Goal: Task Accomplishment & Management: Manage account settings

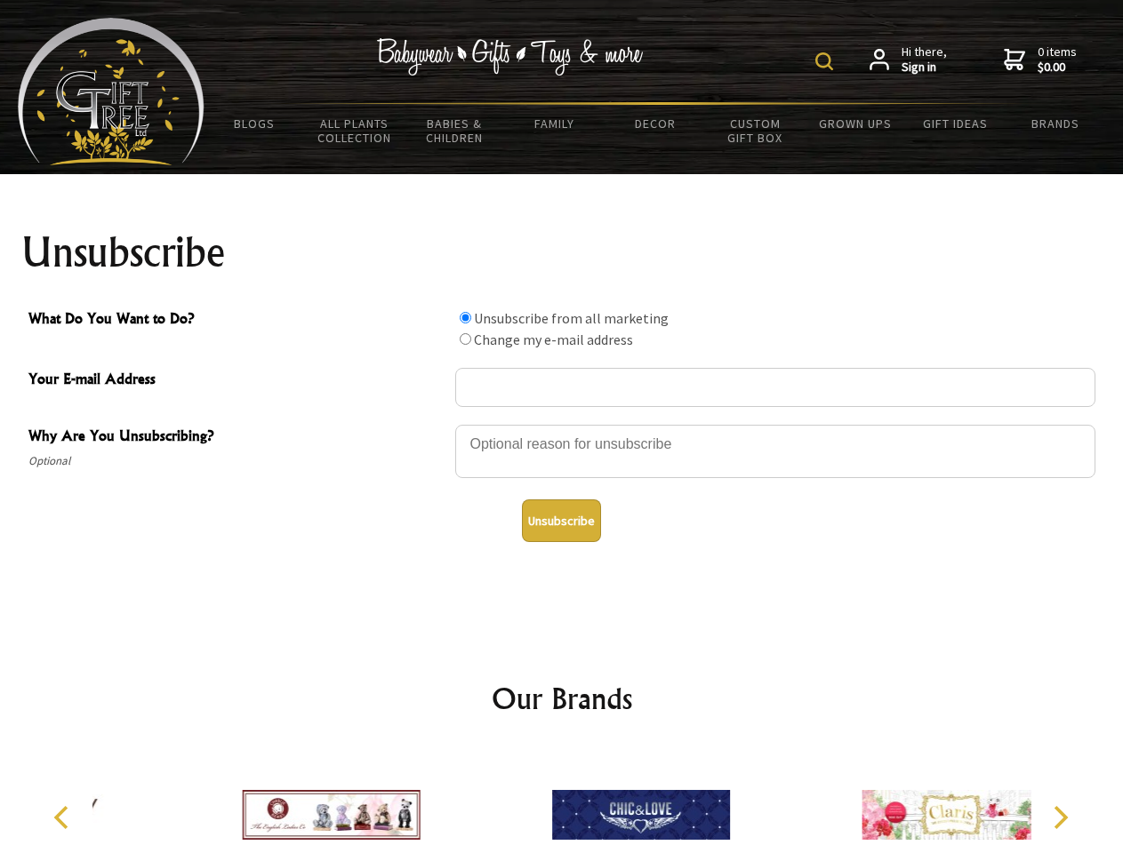
click at [827, 61] on img at bounding box center [824, 61] width 18 height 18
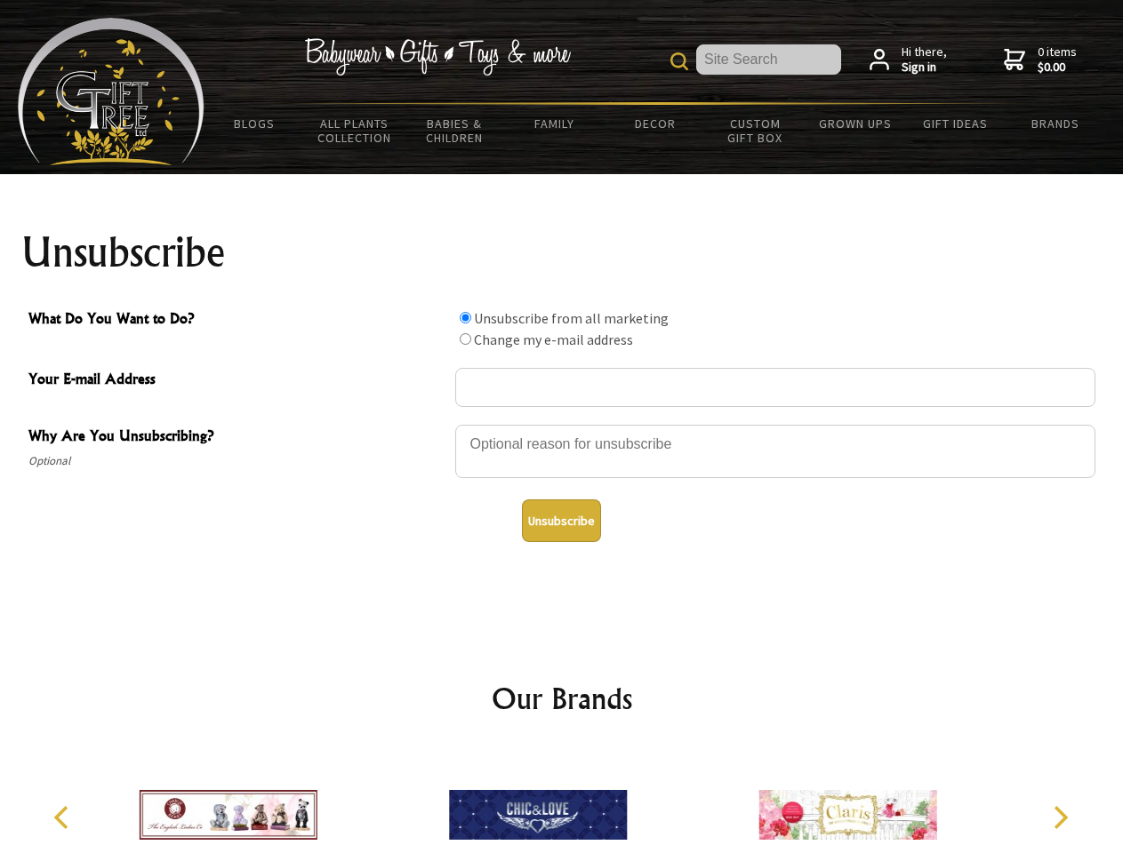
click at [562, 424] on div at bounding box center [775, 454] width 640 height 62
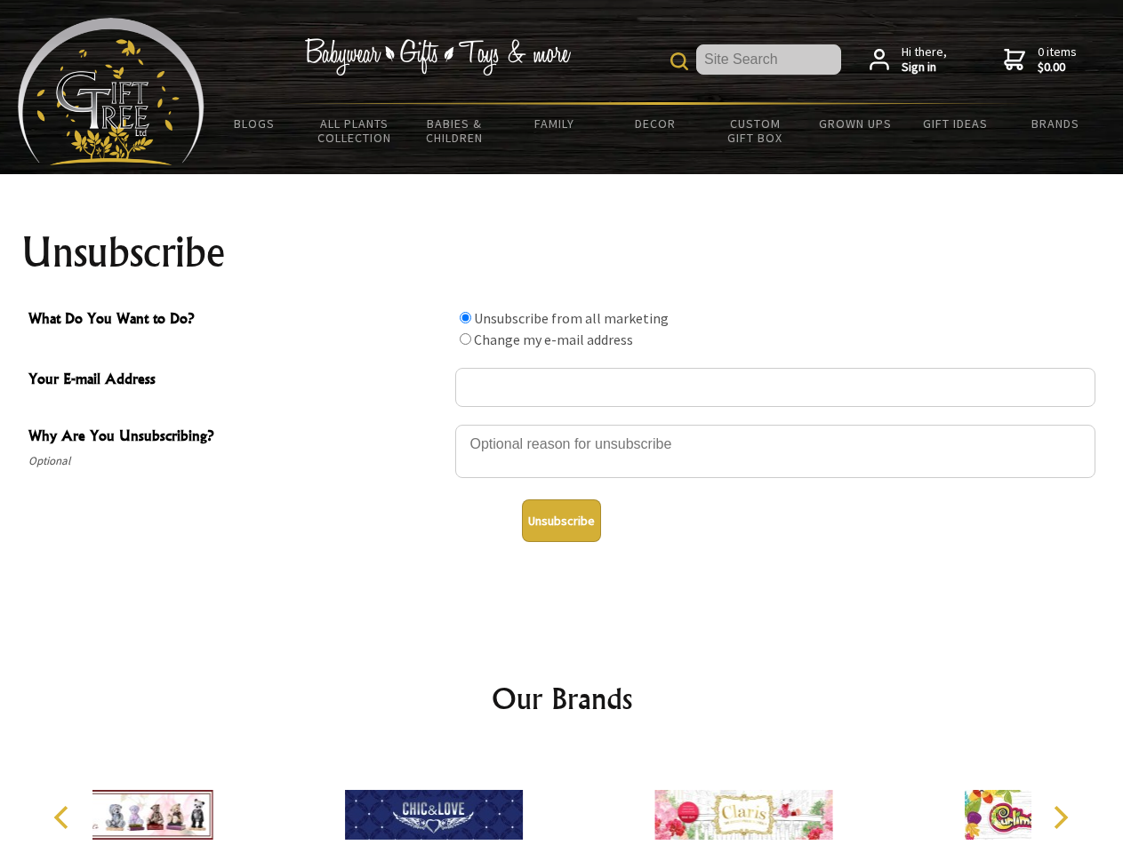
click at [465, 317] on input "What Do You Want to Do?" at bounding box center [466, 318] width 12 height 12
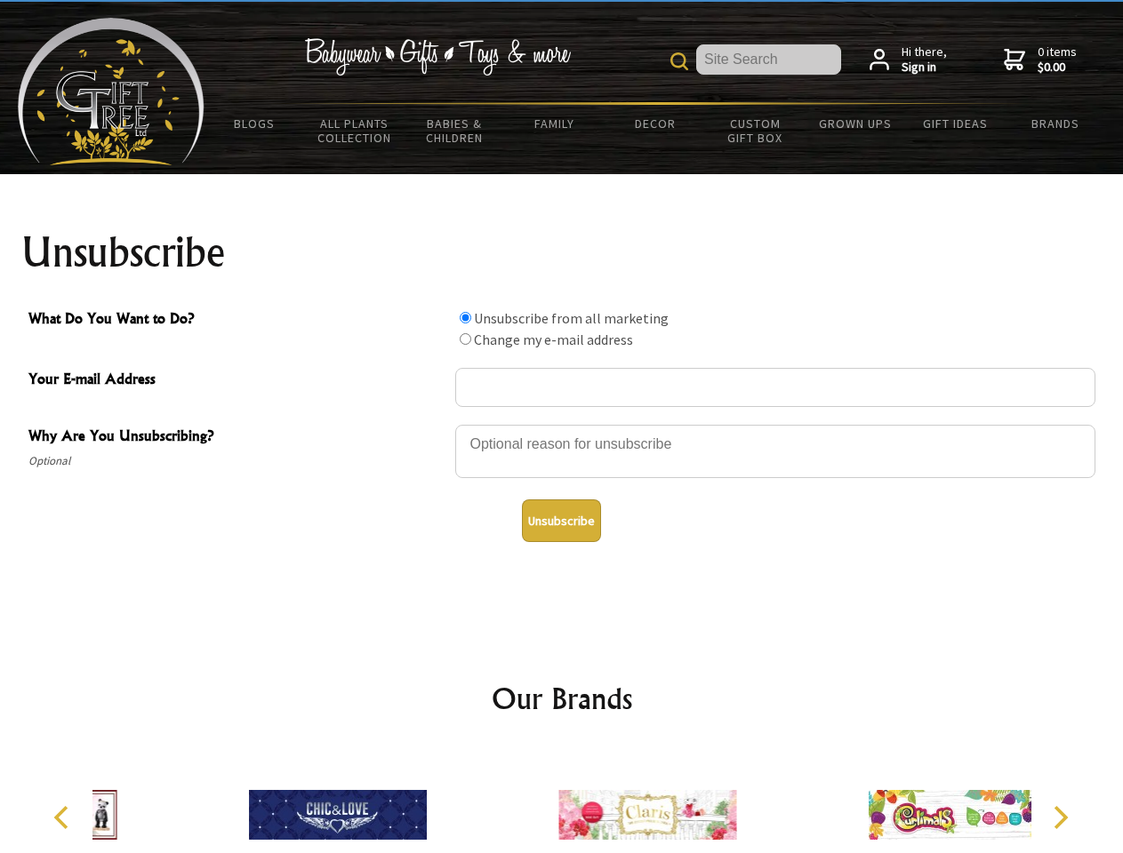
click at [465, 339] on input "What Do You Want to Do?" at bounding box center [466, 339] width 12 height 12
radio input "true"
click at [561, 521] on button "Unsubscribe" at bounding box center [561, 521] width 79 height 43
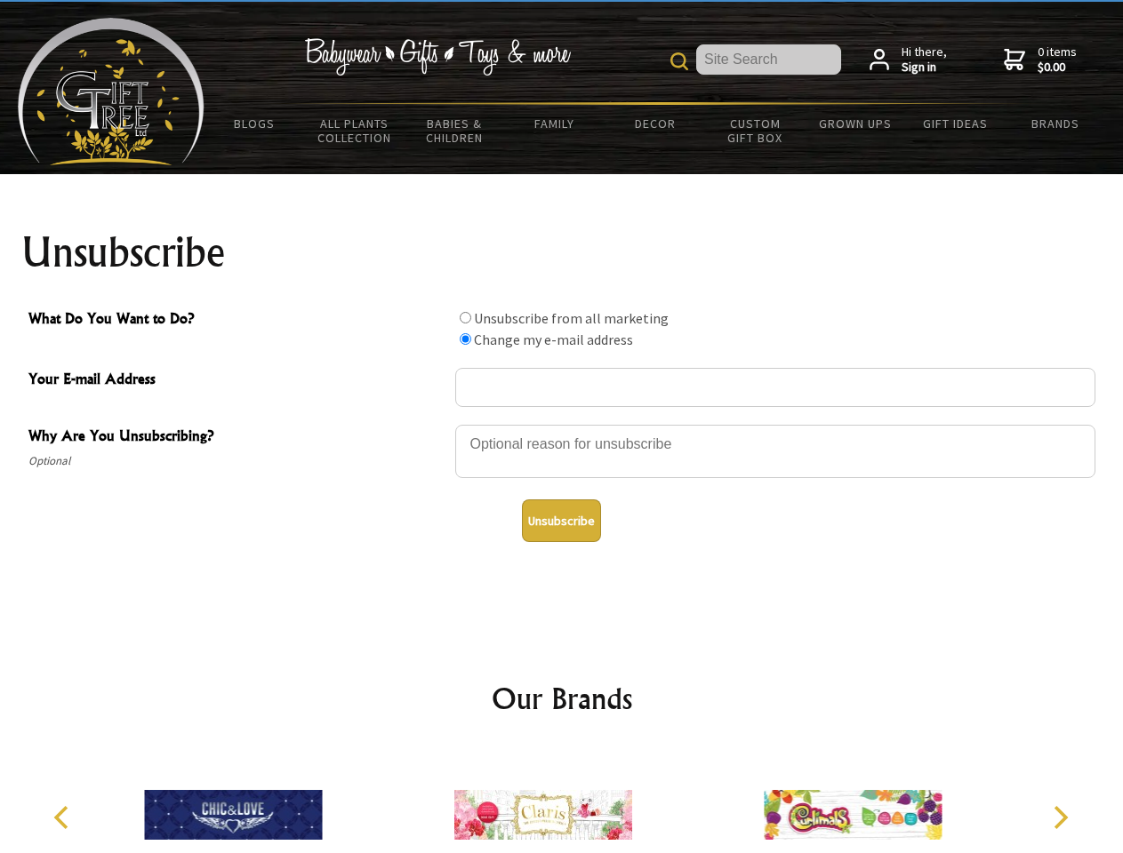
click at [64, 818] on icon "Previous" at bounding box center [63, 817] width 23 height 23
click at [1060, 818] on icon "Next" at bounding box center [1058, 817] width 23 height 23
